Goal: Task Accomplishment & Management: Use online tool/utility

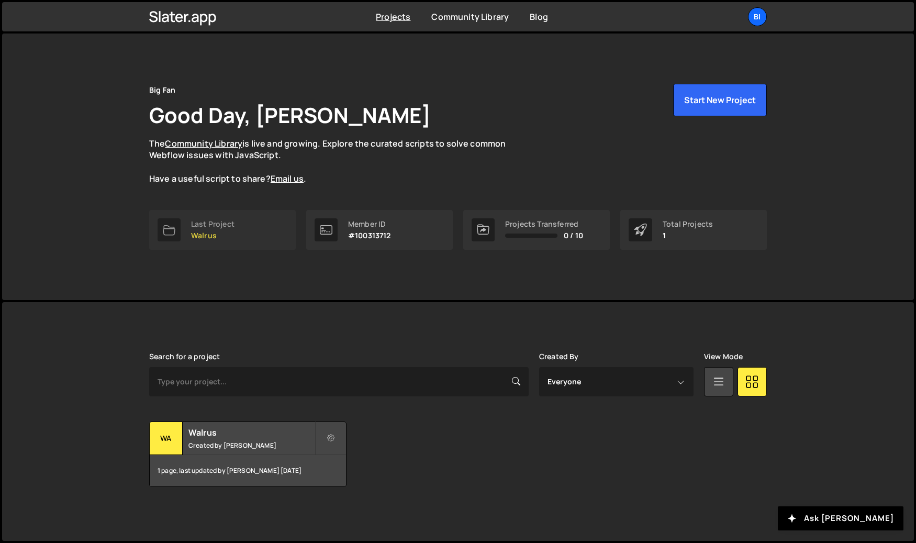
click at [229, 233] on p "Walrus" at bounding box center [212, 235] width 43 height 8
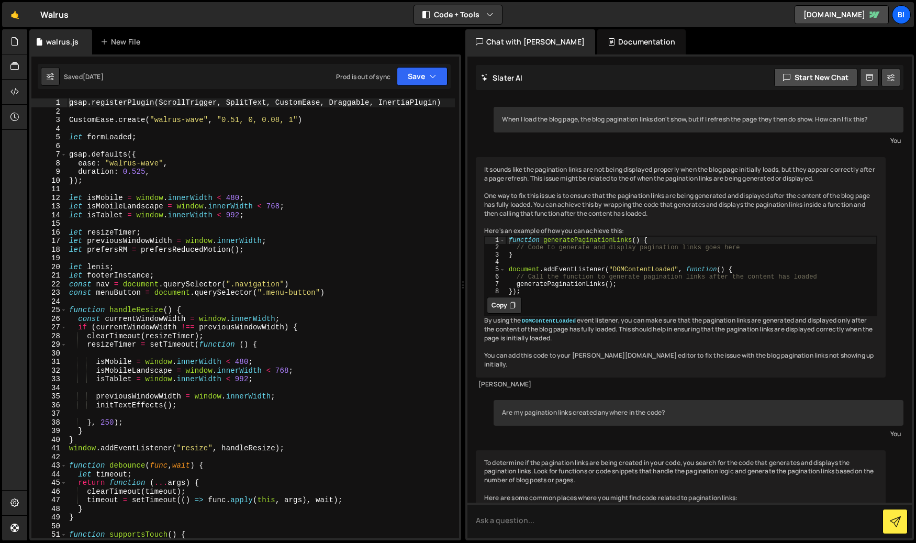
scroll to position [217, 0]
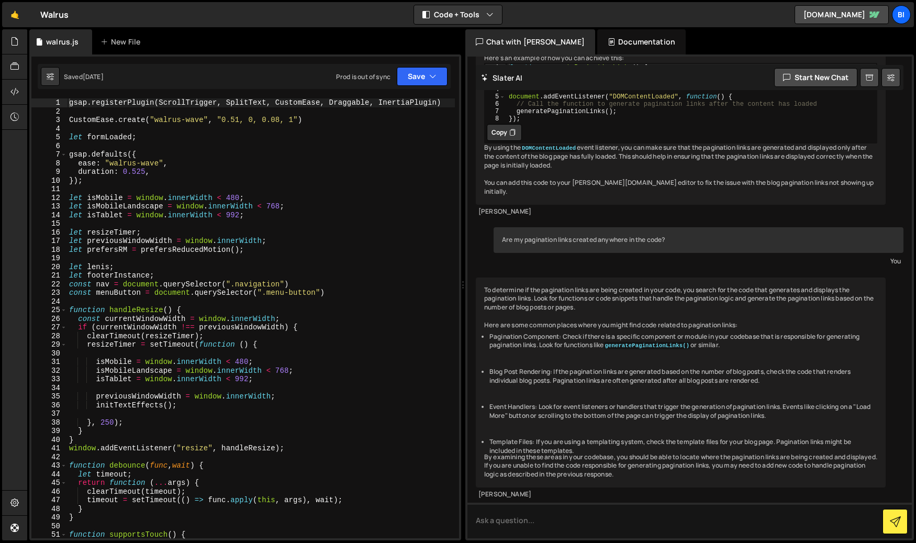
click at [272, 166] on div "gsap . registerPlugin ( ScrollTrigger , SplitText , CustomEase , Draggable , In…" at bounding box center [261, 326] width 388 height 457
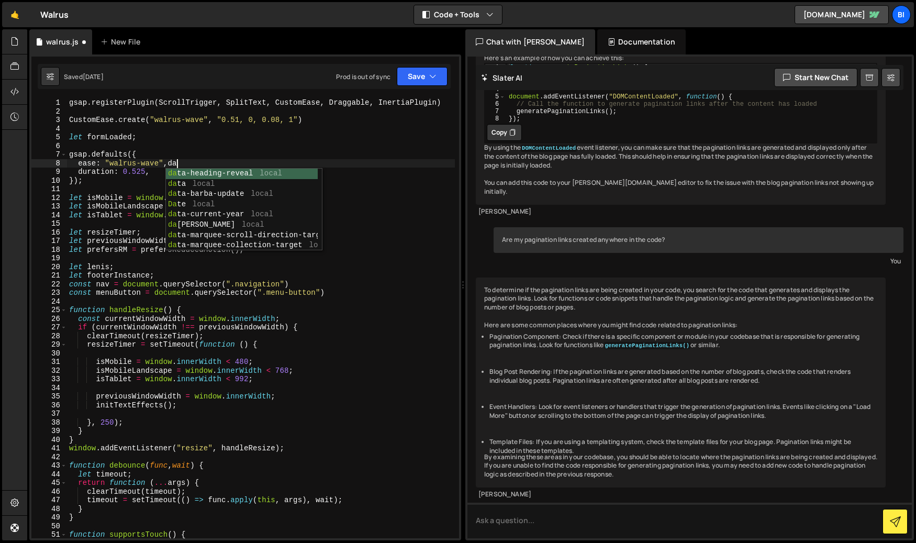
scroll to position [0, 7]
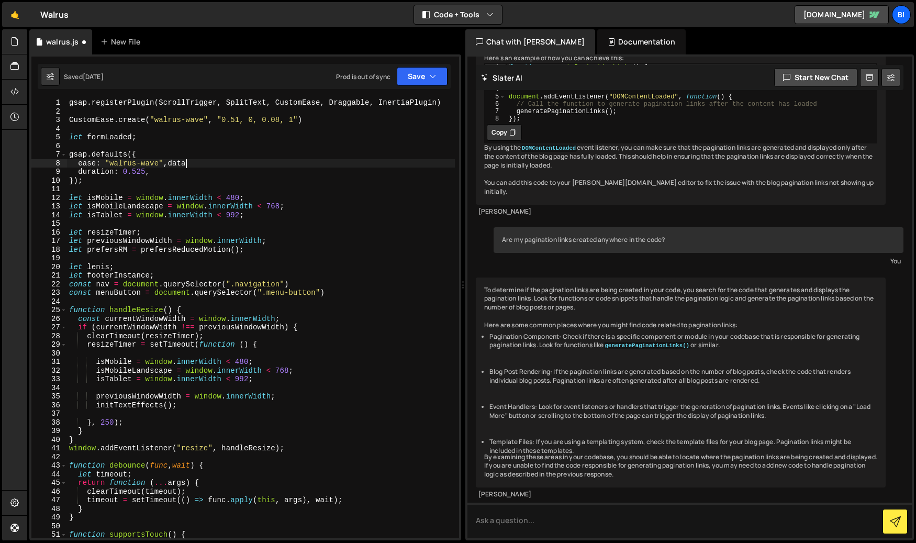
click at [251, 165] on div "gsap . registerPlugin ( ScrollTrigger , SplitText , CustomEase , Draggable , In…" at bounding box center [261, 326] width 388 height 457
click at [245, 164] on div "gsap . registerPlugin ( ScrollTrigger , SplitText , CustomEase , Draggable , In…" at bounding box center [261, 326] width 388 height 457
click at [240, 177] on div "gsap . registerPlugin ( ScrollTrigger , SplitText , CustomEase , Draggable , In…" at bounding box center [261, 326] width 388 height 457
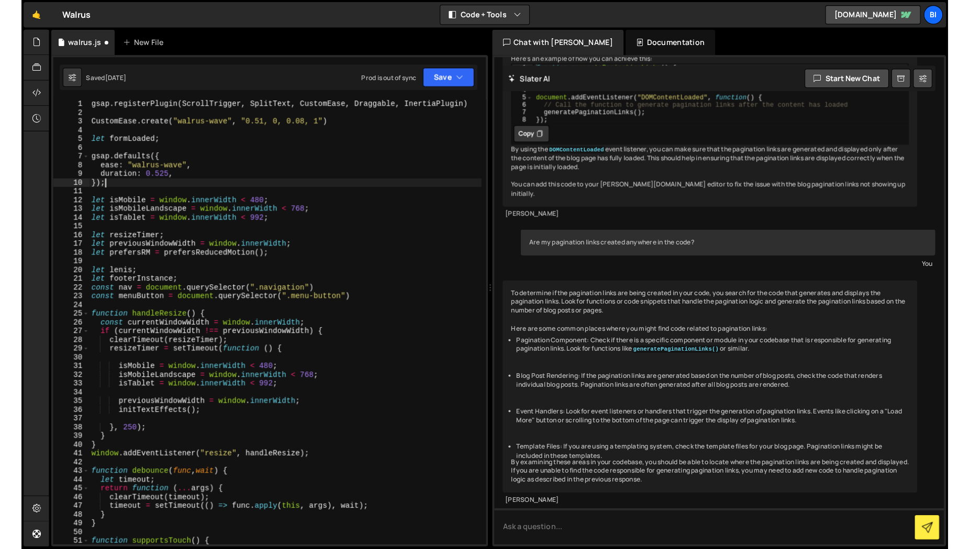
scroll to position [0, 1]
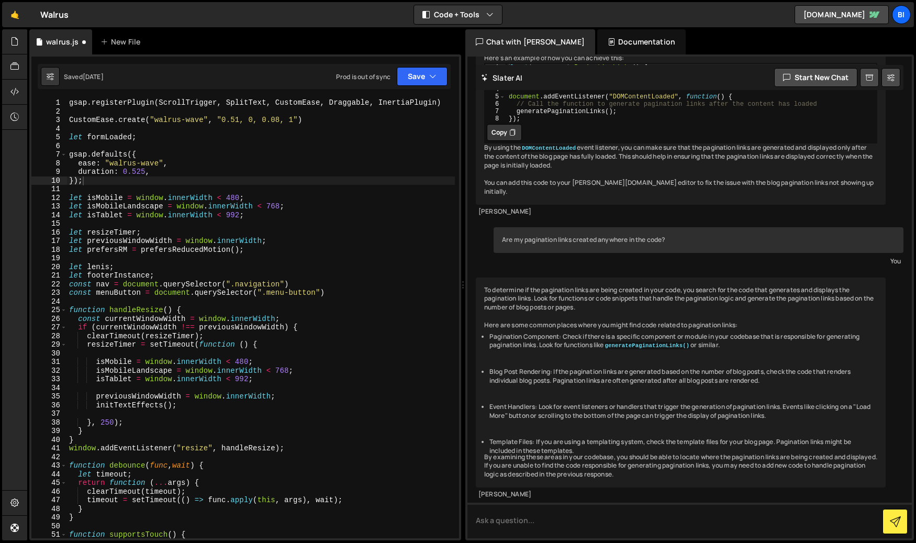
click at [181, 12] on div "🤙 Walrus ⚠️ Code is being edited in another browser Code + Tools Code Only Code…" at bounding box center [458, 14] width 912 height 25
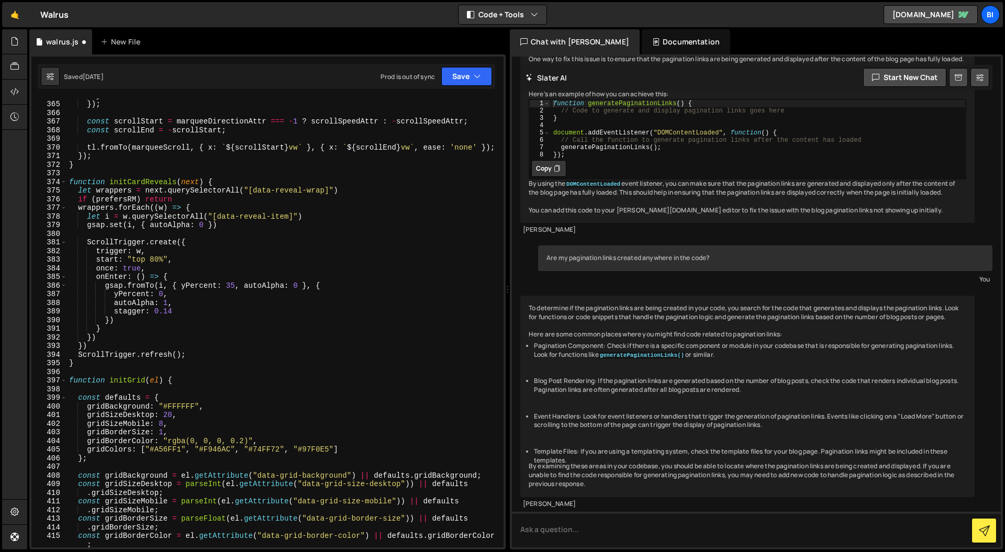
scroll to position [2775, 0]
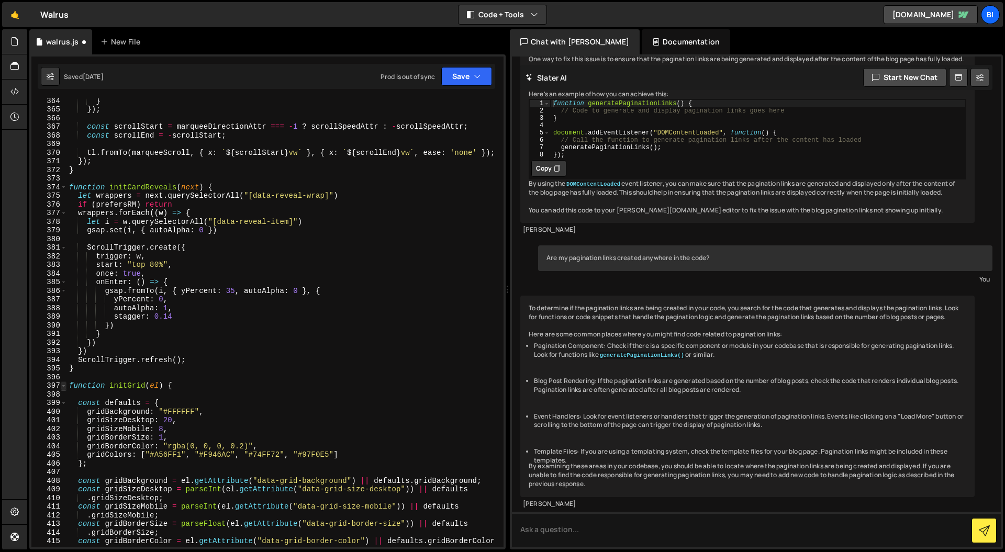
click at [65, 388] on span at bounding box center [64, 385] width 6 height 9
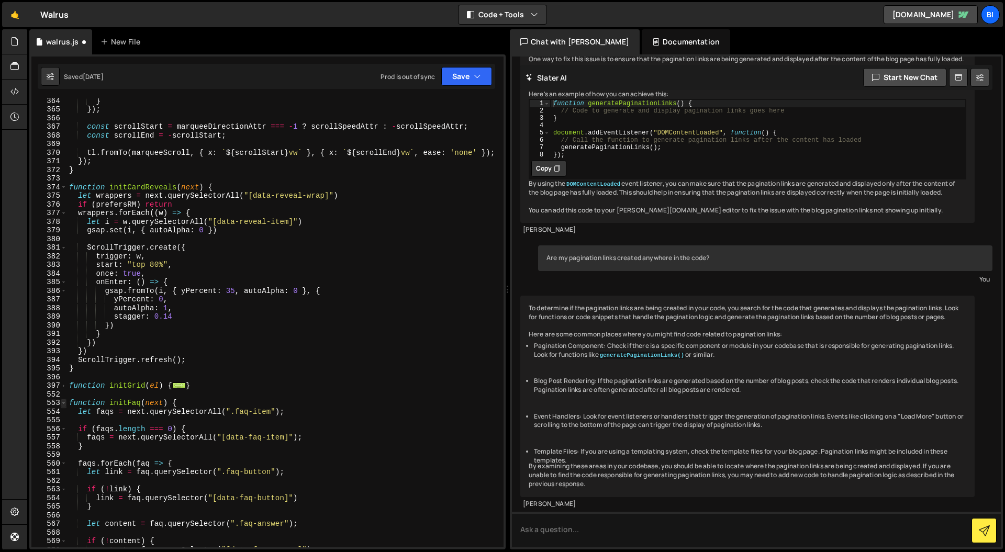
click at [65, 403] on span at bounding box center [64, 403] width 6 height 9
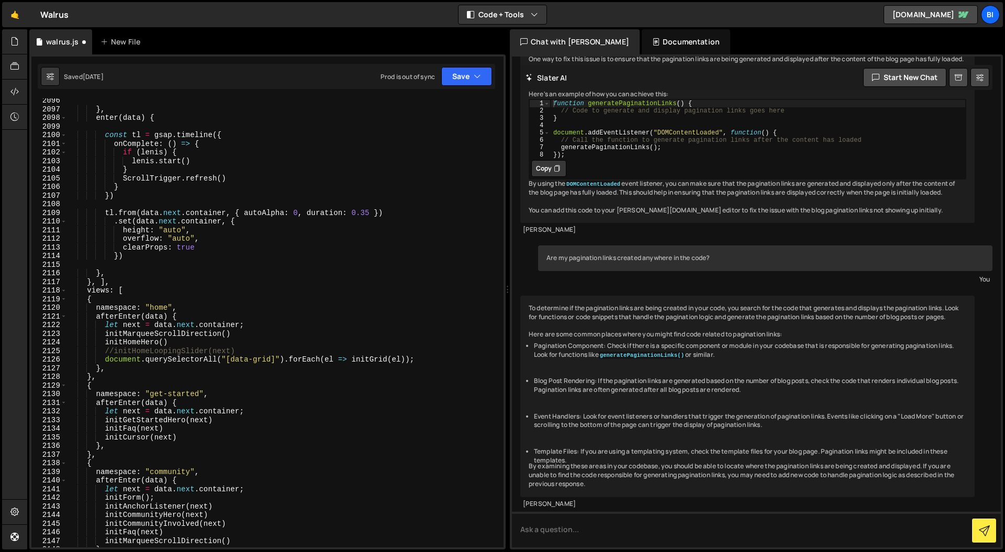
scroll to position [16072, 0]
click at [107, 361] on div "} , enter ( data ) { const tl = gsap . timeline ({ onComplete : ( ) => { if ( […" at bounding box center [283, 329] width 432 height 466
click at [106, 361] on div "} , enter ( data ) { const tl = gsap . timeline ({ onComplete : ( ) => { if ( […" at bounding box center [283, 329] width 432 height 466
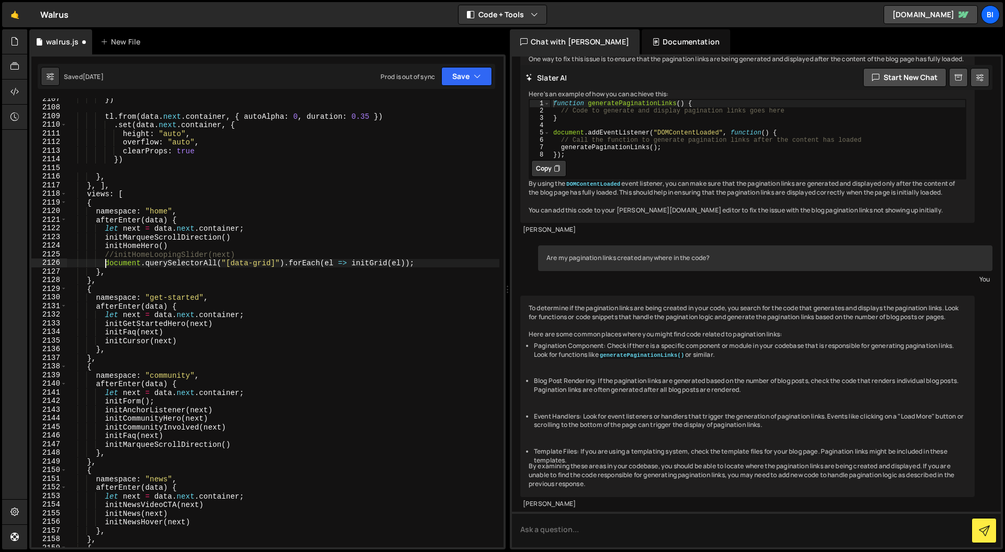
scroll to position [16165, 0]
click at [86, 216] on div "}) tl . from ( data . next . container , { autoAlpha : 0 , duration : 0.35 }) .…" at bounding box center [283, 328] width 432 height 466
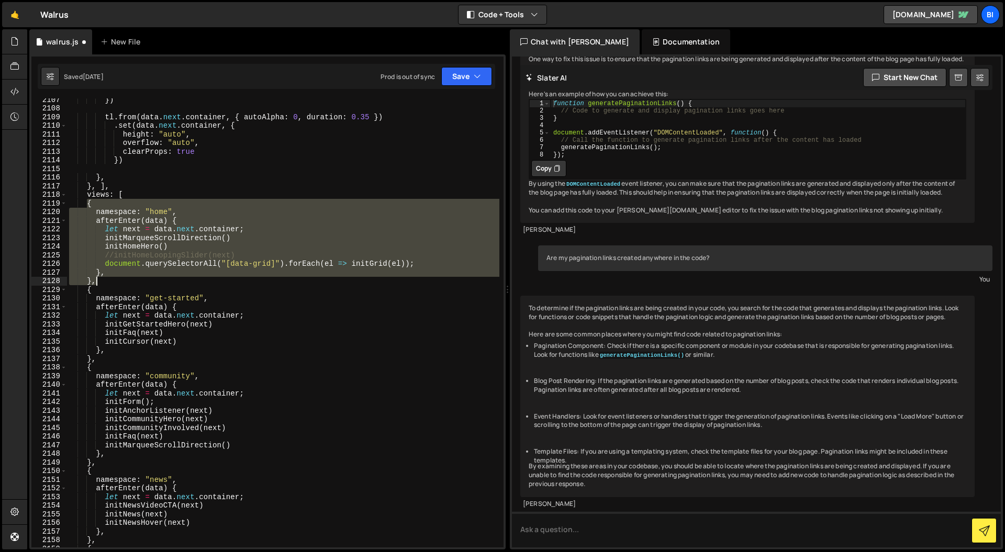
drag, startPoint x: 88, startPoint y: 202, endPoint x: 113, endPoint y: 283, distance: 84.4
click at [113, 283] on div "}) tl . from ( data . next . container , { autoAlpha : 0 , duration : 0.35 }) .…" at bounding box center [283, 328] width 432 height 466
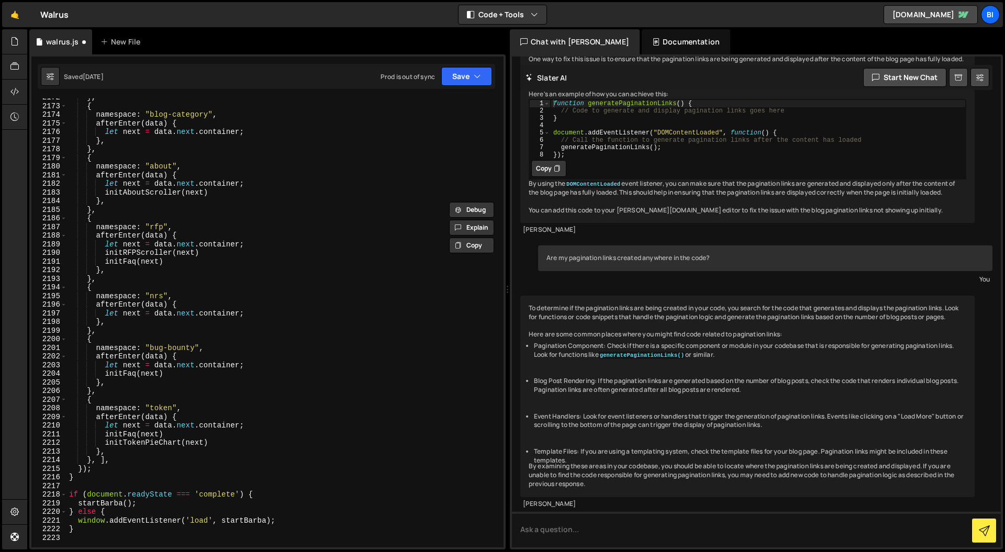
scroll to position [16698, 0]
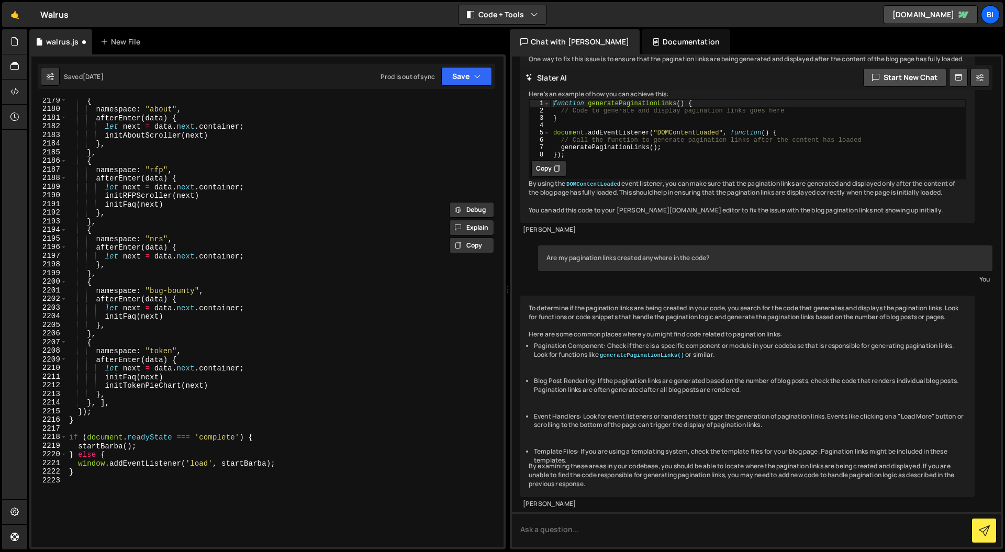
click at [118, 404] on div "{ namespace : "about" , afterEnter ( data ) { let next = data . next . containe…" at bounding box center [283, 329] width 432 height 466
click at [98, 402] on div "{ namespace : "about" , afterEnter ( data ) { let next = data . next . containe…" at bounding box center [283, 329] width 432 height 466
type textarea "],"
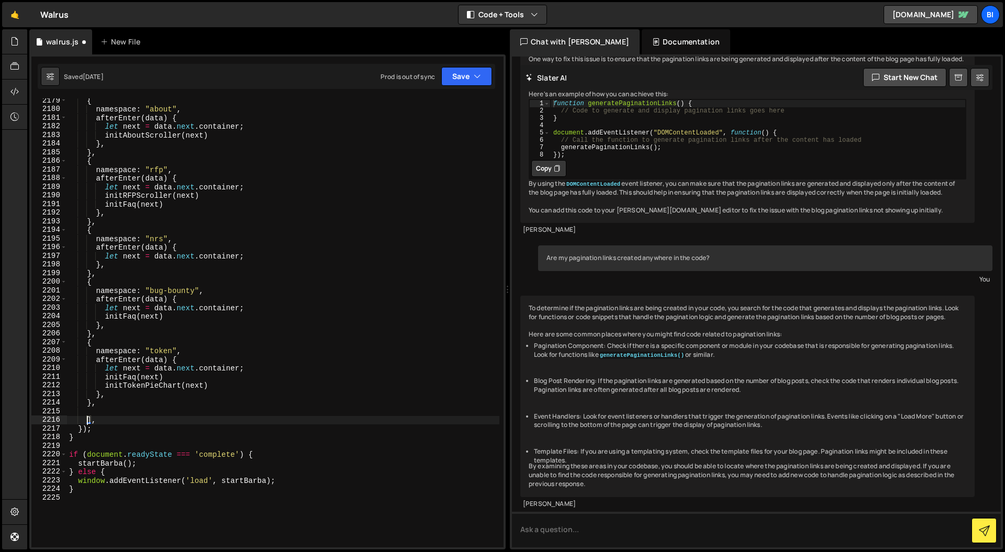
scroll to position [0, 1]
type textarea "},"
paste textarea "},"
type textarea "},"
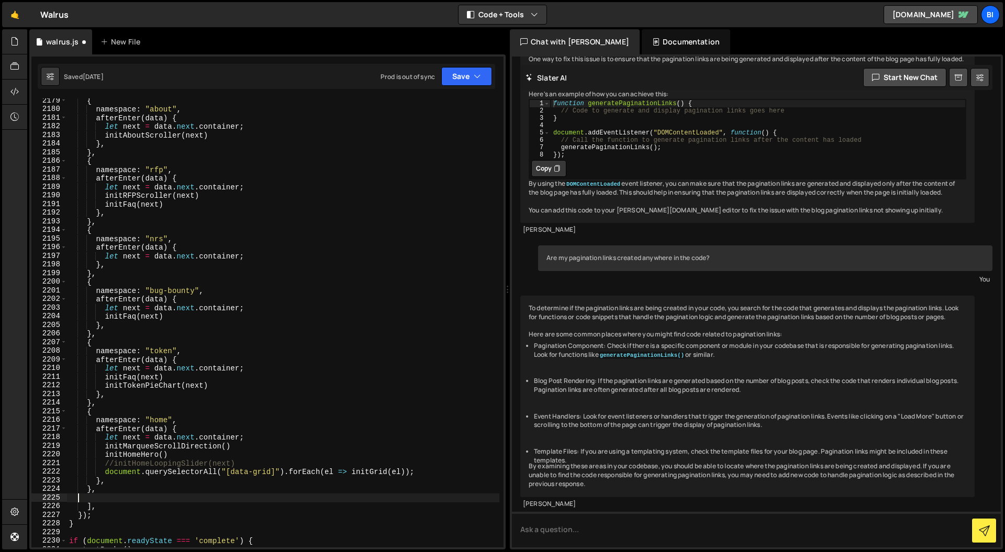
scroll to position [0, 0]
click at [153, 422] on div "{ namespace : "about" , afterEnter ( data ) { let next = data . next . containe…" at bounding box center [283, 329] width 432 height 466
drag, startPoint x: 153, startPoint y: 422, endPoint x: 161, endPoint y: 422, distance: 8.4
click at [153, 423] on div "{ namespace : "about" , afterEnter ( data ) { let next = data . next . containe…" at bounding box center [283, 329] width 432 height 466
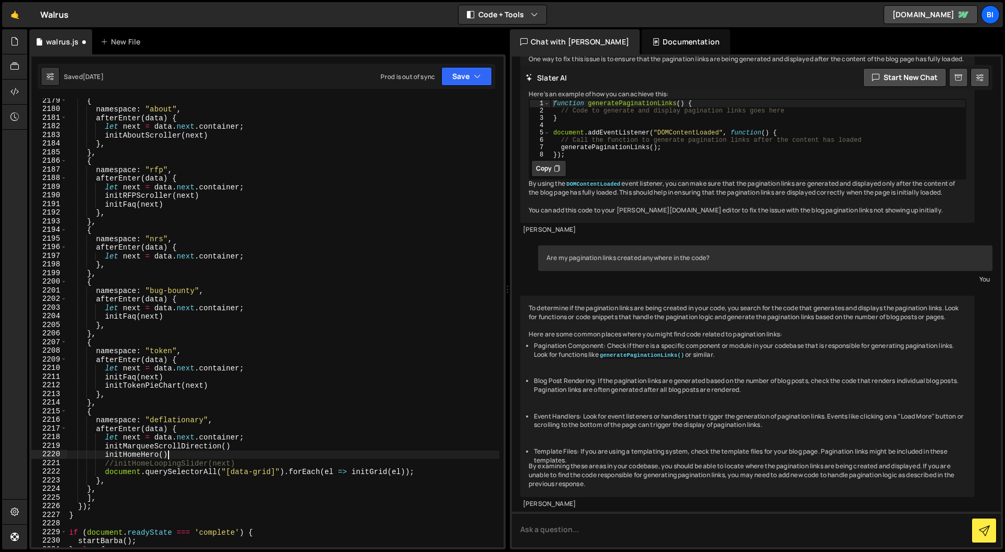
drag, startPoint x: 209, startPoint y: 457, endPoint x: 183, endPoint y: 453, distance: 26.1
click at [208, 457] on div "{ namespace : "about" , afterEnter ( data ) { let next = data . next . containe…" at bounding box center [283, 329] width 432 height 466
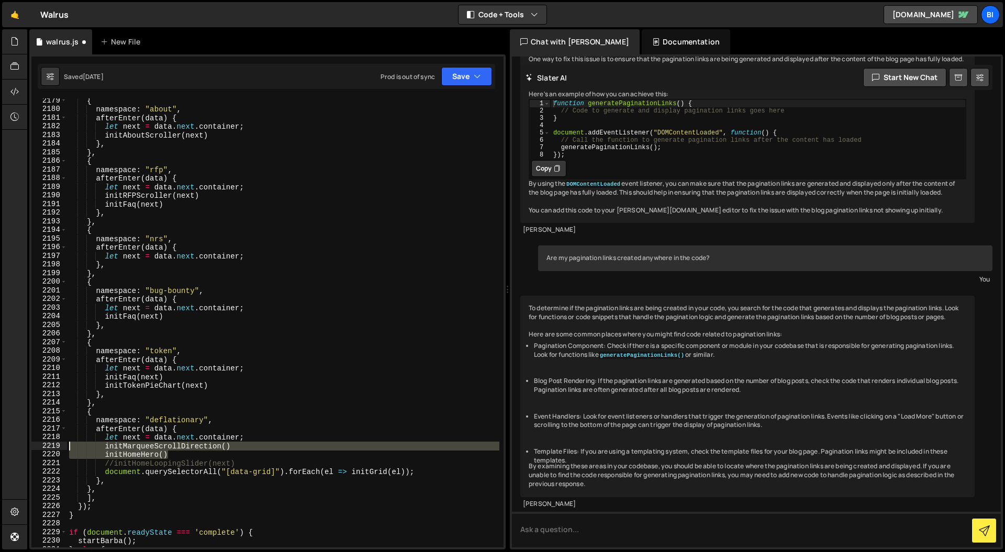
drag, startPoint x: 183, startPoint y: 453, endPoint x: 46, endPoint y: 444, distance: 137.4
click at [46, 444] on div "initHomeHero() 2179 2180 2181 2182 2183 2184 2185 2186 2187 2188 2189 2190 2191…" at bounding box center [267, 322] width 472 height 449
type textarea "initMarqueeScrollDirection() initHomeHero()"
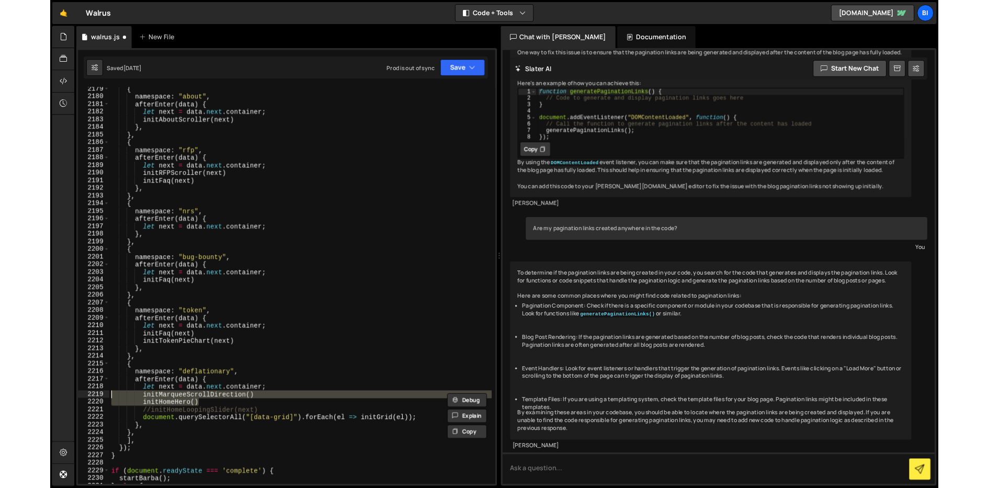
scroll to position [0, 0]
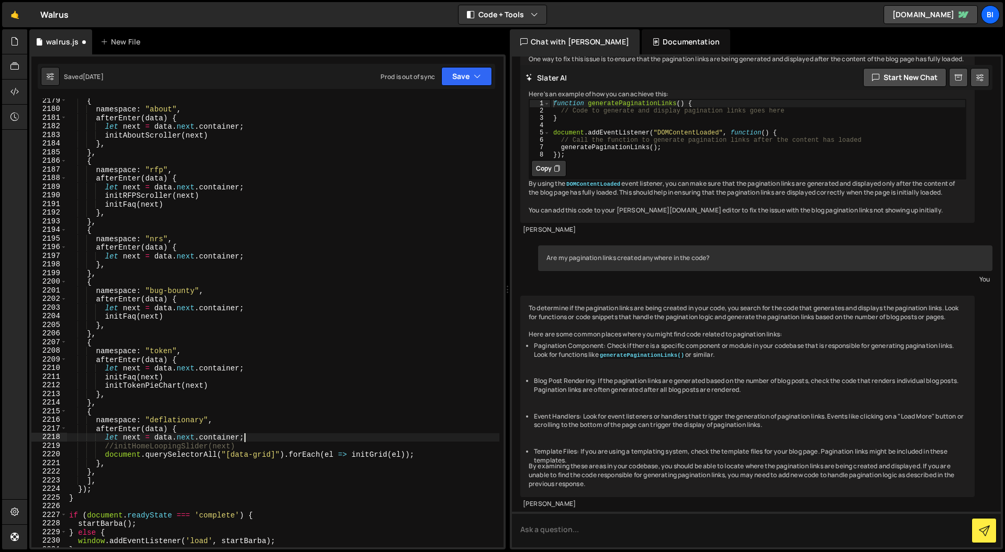
click at [177, 448] on div "{ namespace : "about" , afterEnter ( data ) { let next = data . next . containe…" at bounding box center [283, 329] width 432 height 466
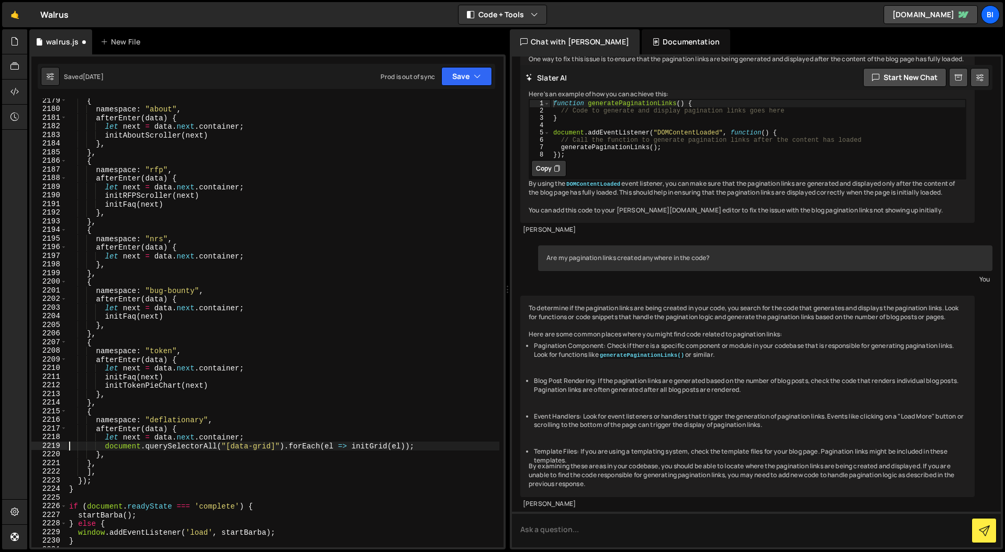
click at [285, 447] on div "{ namespace : "about" , afterEnter ( data ) { let next = data . next . containe…" at bounding box center [283, 329] width 432 height 466
click at [455, 79] on button "Save" at bounding box center [466, 76] width 51 height 19
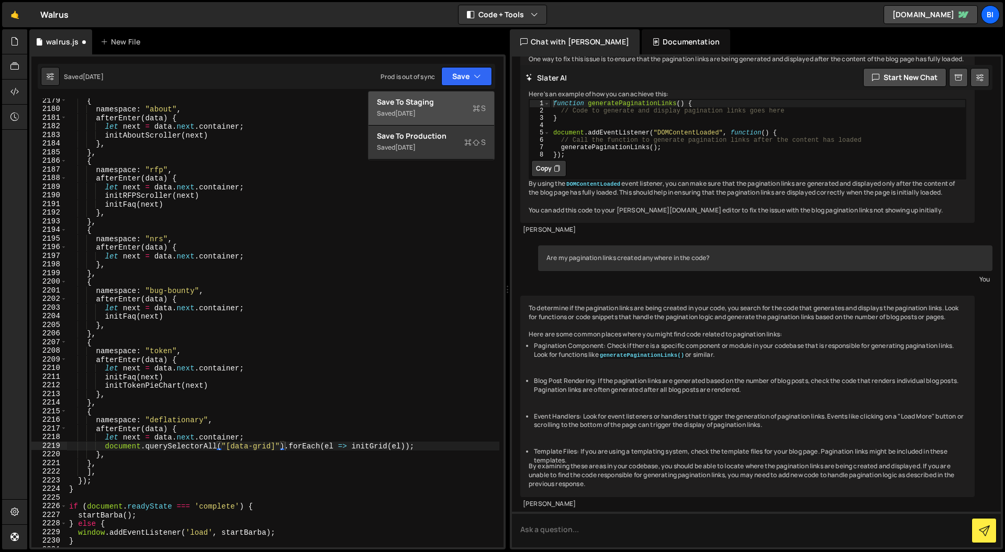
click at [434, 106] on div "Save to Staging S" at bounding box center [431, 102] width 109 height 10
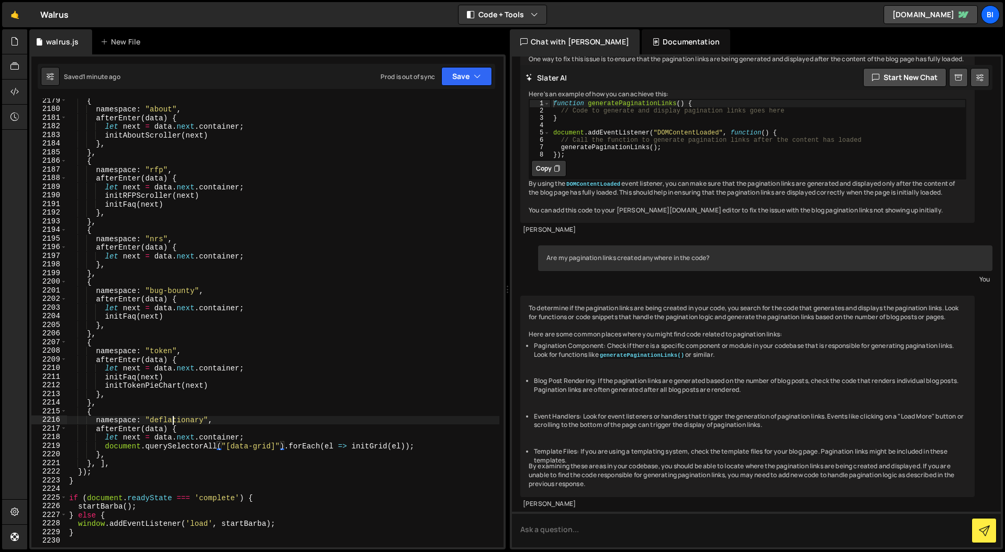
click at [172, 423] on div "{ namespace : "about" , afterEnter ( data ) { let next = data . next . containe…" at bounding box center [283, 329] width 432 height 466
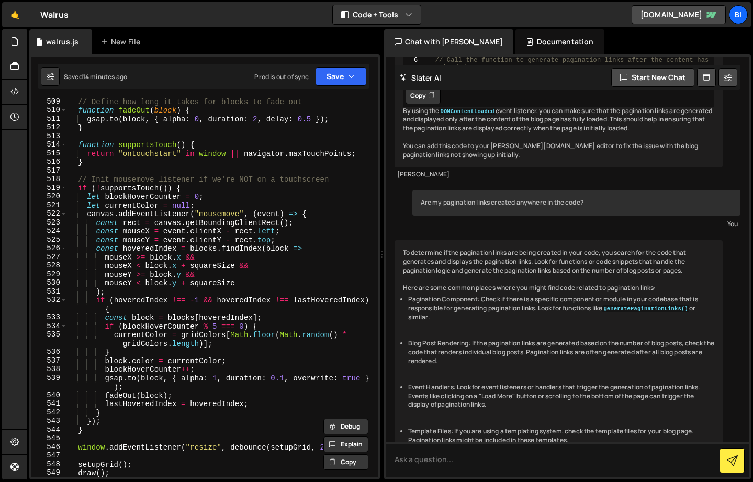
scroll to position [3934, 0]
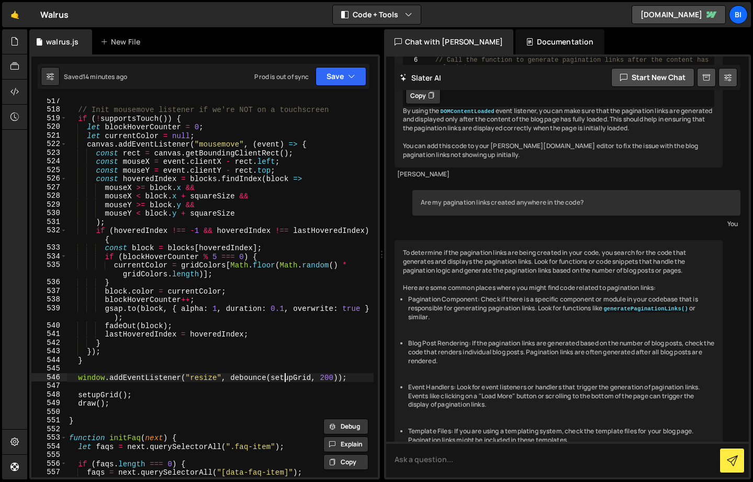
click at [284, 378] on div "// Init mousemove listener if we're NOT on a touchscreen if ( ! supportsTouch (…" at bounding box center [220, 295] width 307 height 396
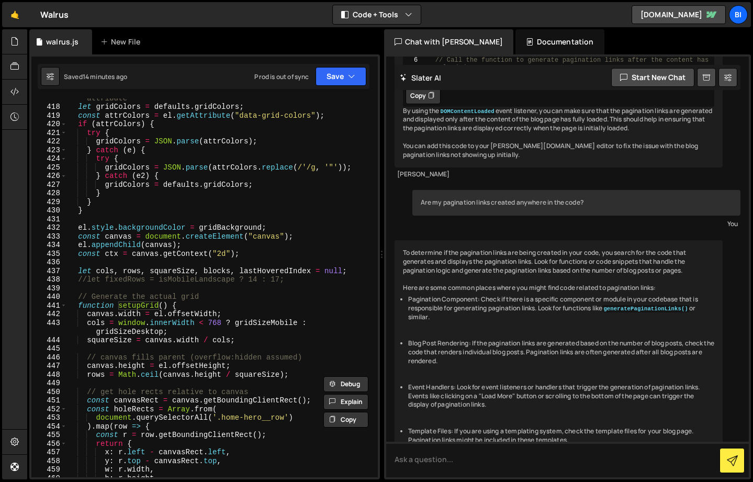
scroll to position [3228, 0]
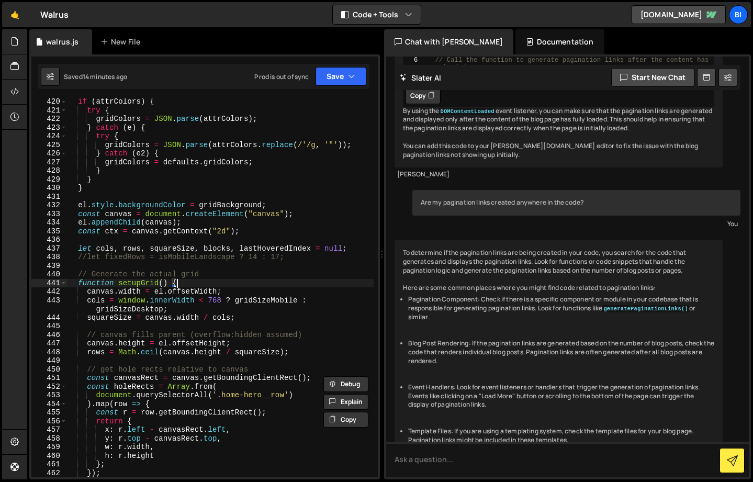
click at [198, 280] on div "if ( attrColors ) { try { gridColors = JSON . parse ( attrColors ) ; } catch ( …" at bounding box center [220, 295] width 307 height 396
type textarea "function setupGrid() {"
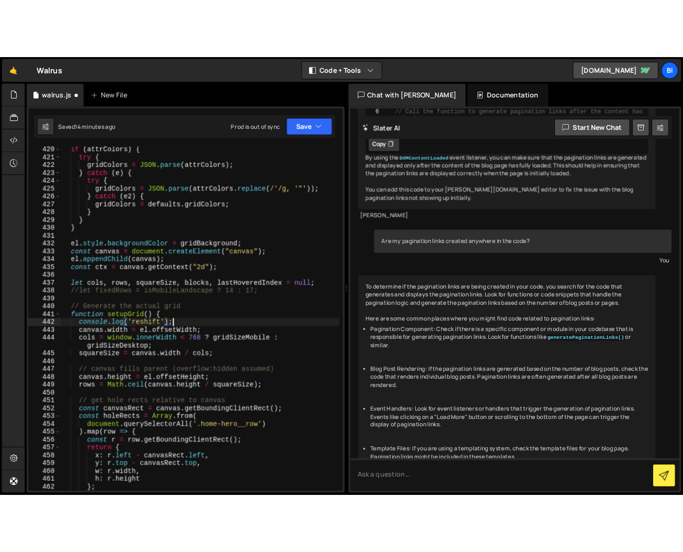
scroll to position [0, 8]
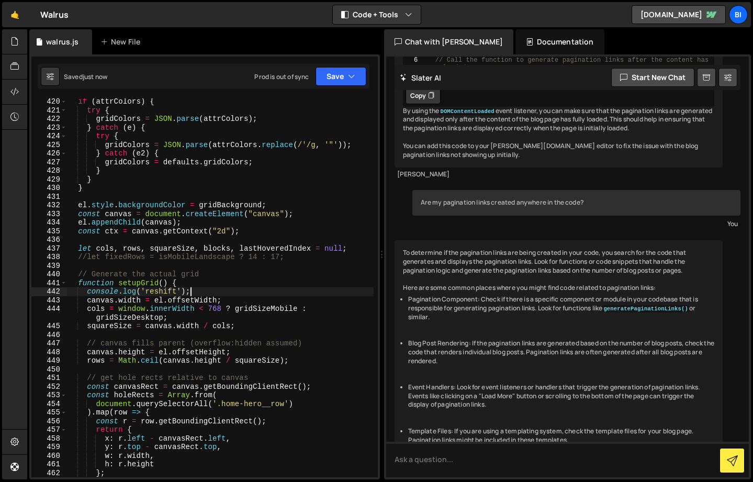
type textarea "console.log('reshift');"
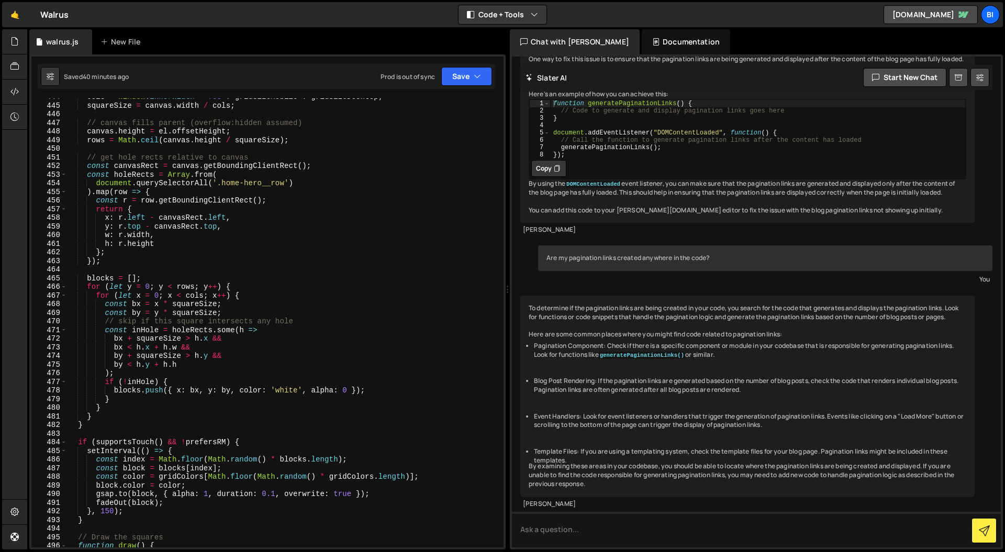
scroll to position [3300, 0]
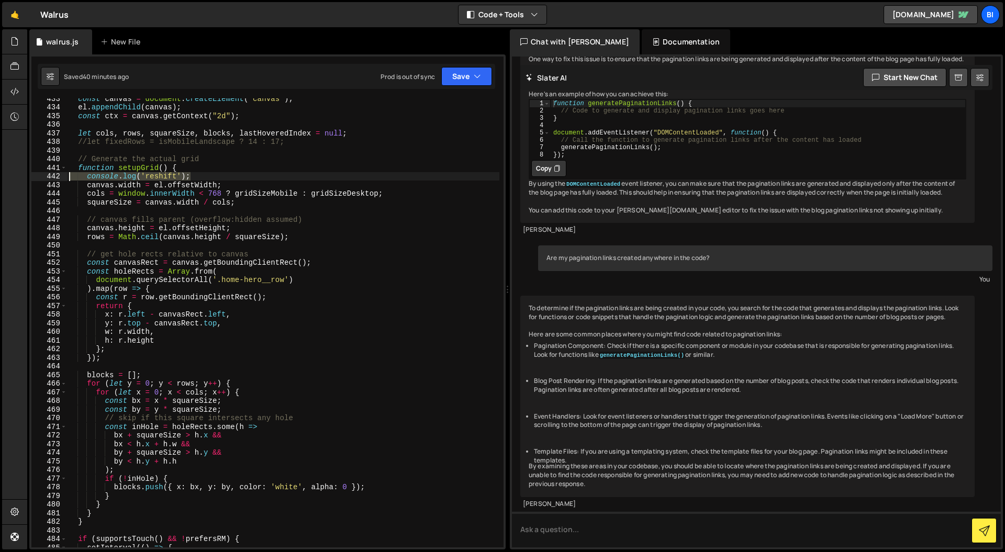
drag, startPoint x: 183, startPoint y: 176, endPoint x: 50, endPoint y: 180, distance: 133.0
click at [50, 180] on div "console.log('reshift'); 433 434 435 436 437 438 439 440 441 442 443 444 445 446…" at bounding box center [267, 322] width 472 height 449
type textarea "function setupGrid() {"
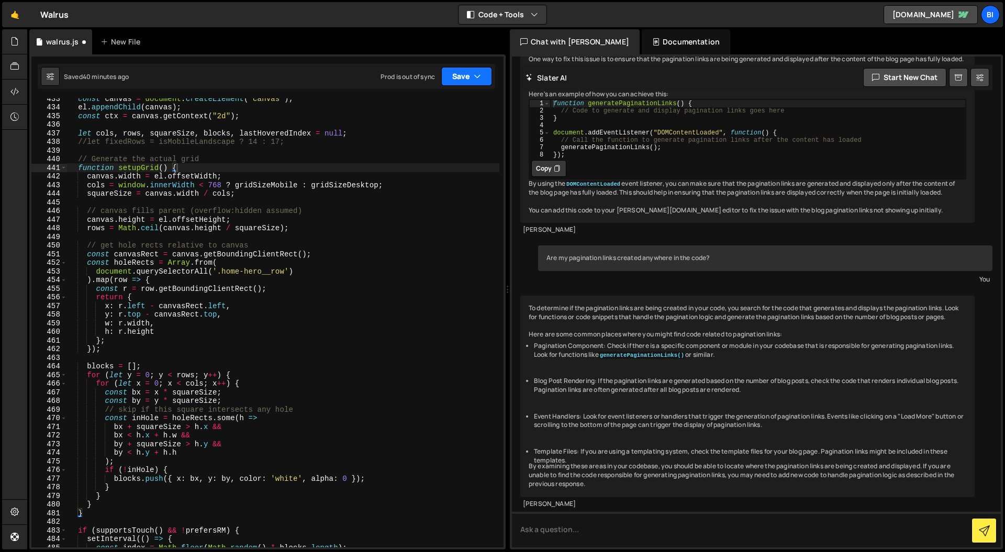
click at [466, 79] on button "Save" at bounding box center [466, 76] width 51 height 19
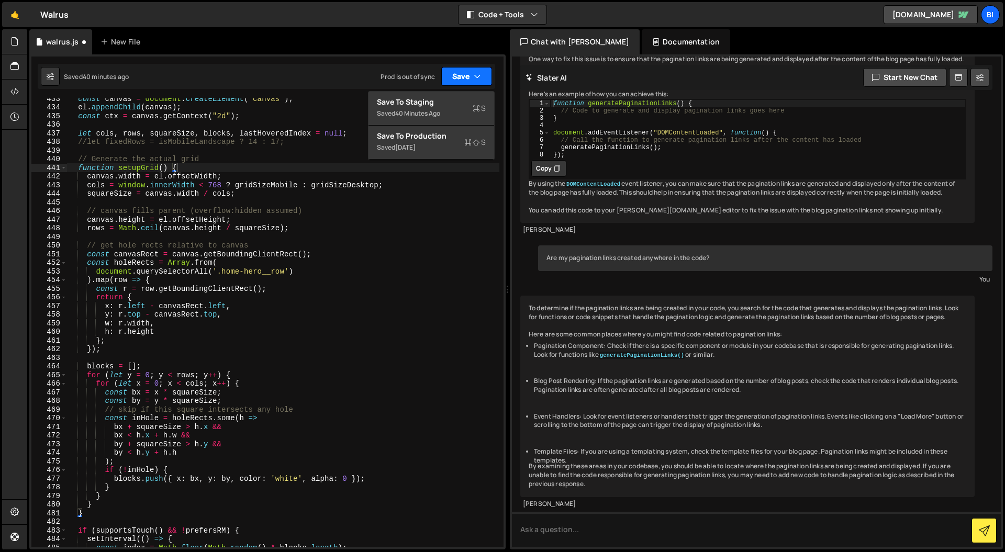
click at [456, 72] on button "Save" at bounding box center [466, 76] width 51 height 19
